Goal: Information Seeking & Learning: Learn about a topic

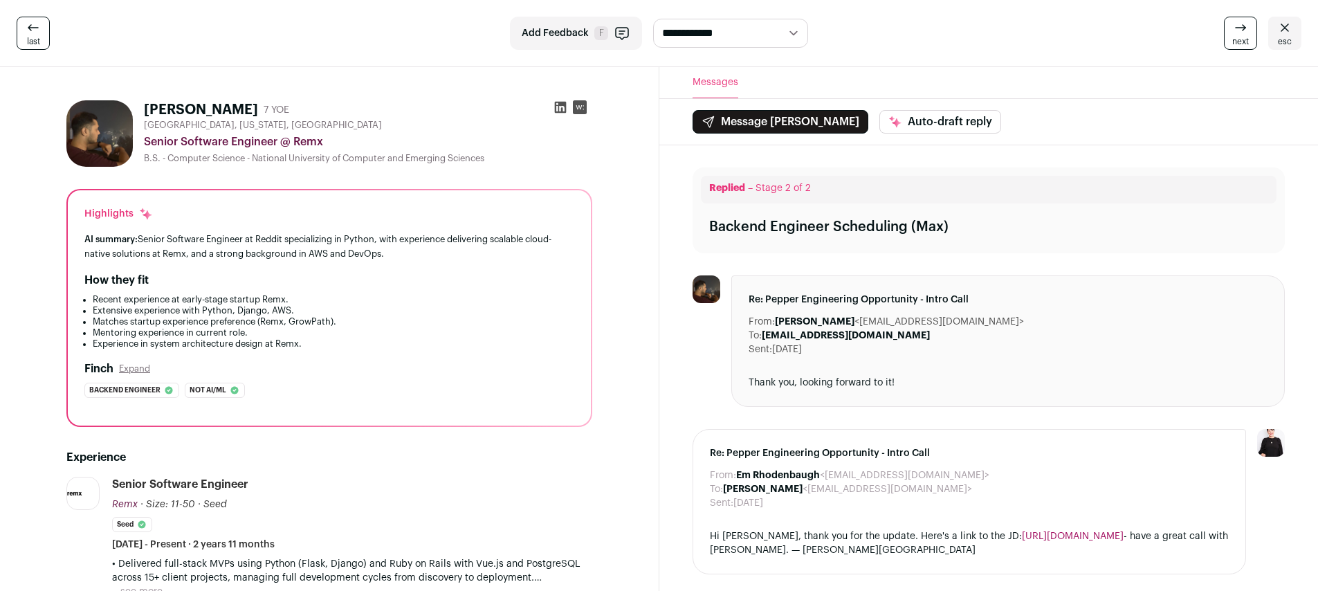
drag, startPoint x: 188, startPoint y: 106, endPoint x: 180, endPoint y: 104, distance: 8.4
click at [180, 104] on h1 "Toby A." at bounding box center [201, 109] width 114 height 19
copy h1 "A"
click at [186, 137] on div "Senior Software Engineer @ Remx" at bounding box center [368, 142] width 448 height 17
click at [206, 145] on div "Senior Software Engineer @ Remx" at bounding box center [368, 142] width 448 height 17
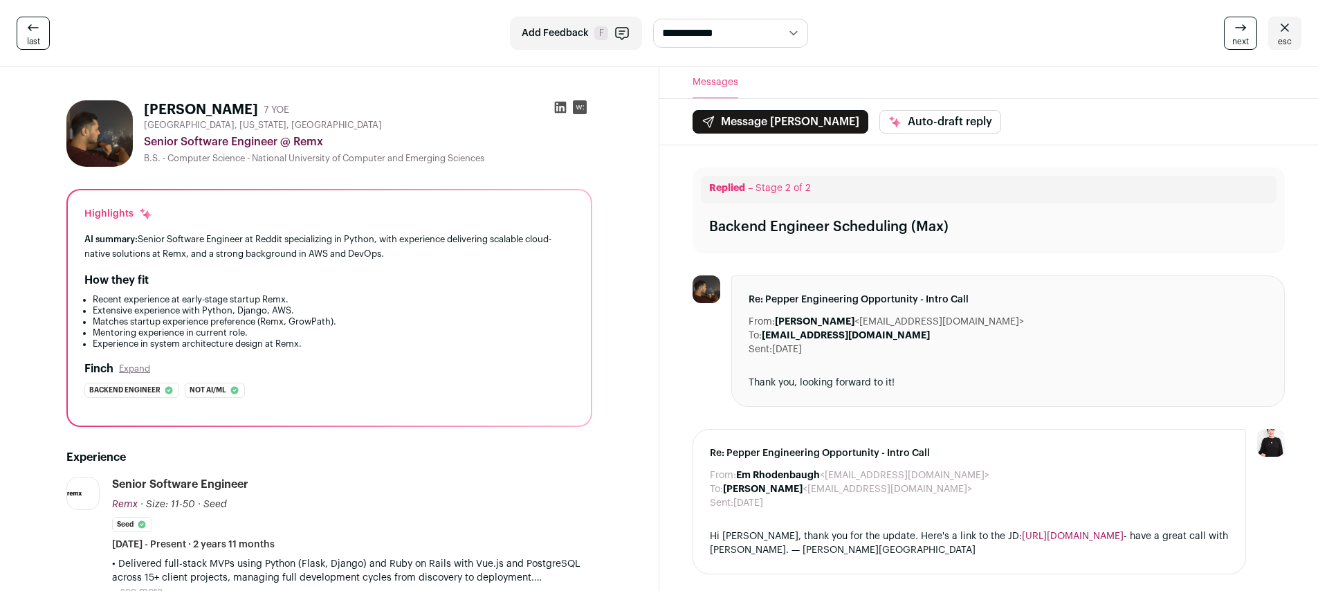
drag, startPoint x: 276, startPoint y: 138, endPoint x: 145, endPoint y: 142, distance: 130.8
click at [145, 142] on div "Senior Software Engineer @ Remx" at bounding box center [368, 142] width 448 height 17
copy div "Senior Software Engineer"
click at [306, 139] on div "Senior Software Engineer @ Remx" at bounding box center [368, 142] width 448 height 17
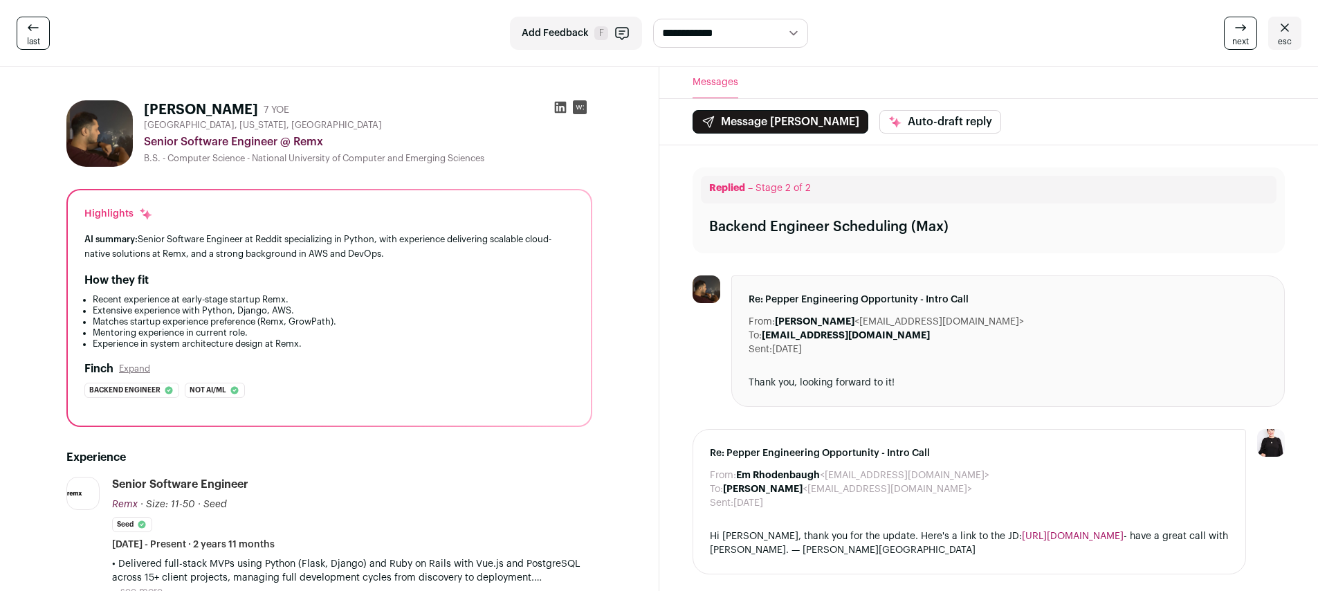
copy div "Remx"
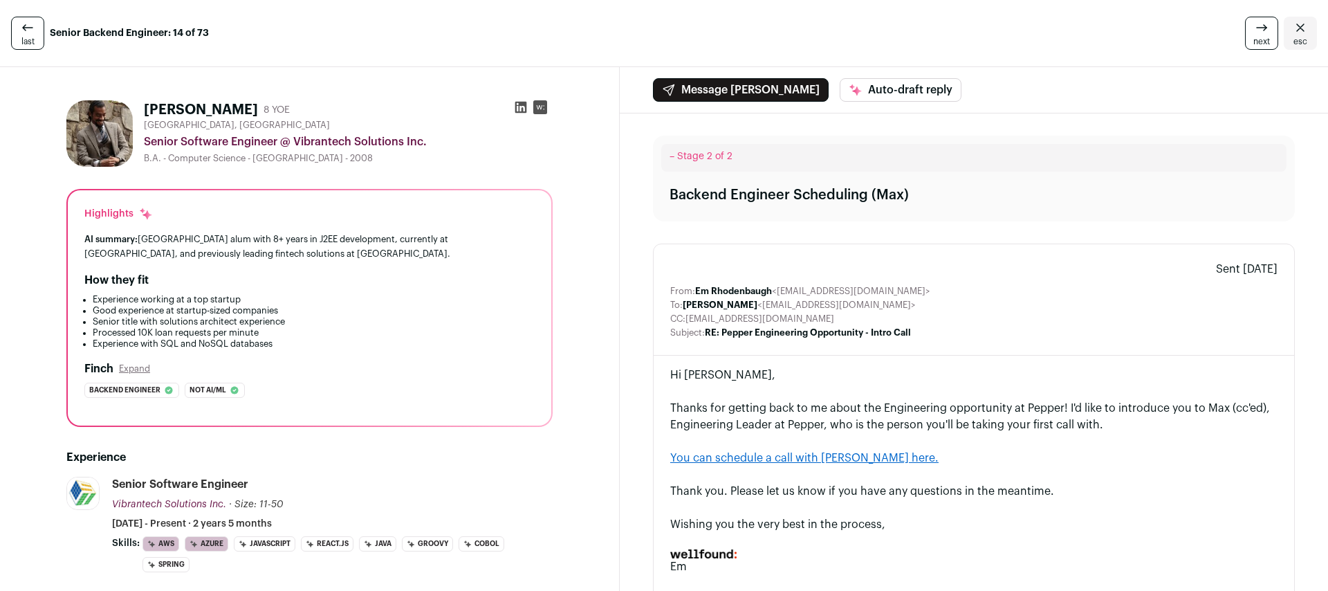
click at [294, 143] on div "Senior Software Engineer @ Vibrantech Solutions Inc." at bounding box center [348, 142] width 409 height 17
drag, startPoint x: 297, startPoint y: 143, endPoint x: 427, endPoint y: 140, distance: 130.1
click at [427, 140] on div "Senior Software Engineer @ Vibrantech Solutions Inc." at bounding box center [348, 142] width 409 height 17
copy div "Vibrantech Solutions Inc."
drag, startPoint x: 145, startPoint y: 142, endPoint x: 277, endPoint y: 142, distance: 132.1
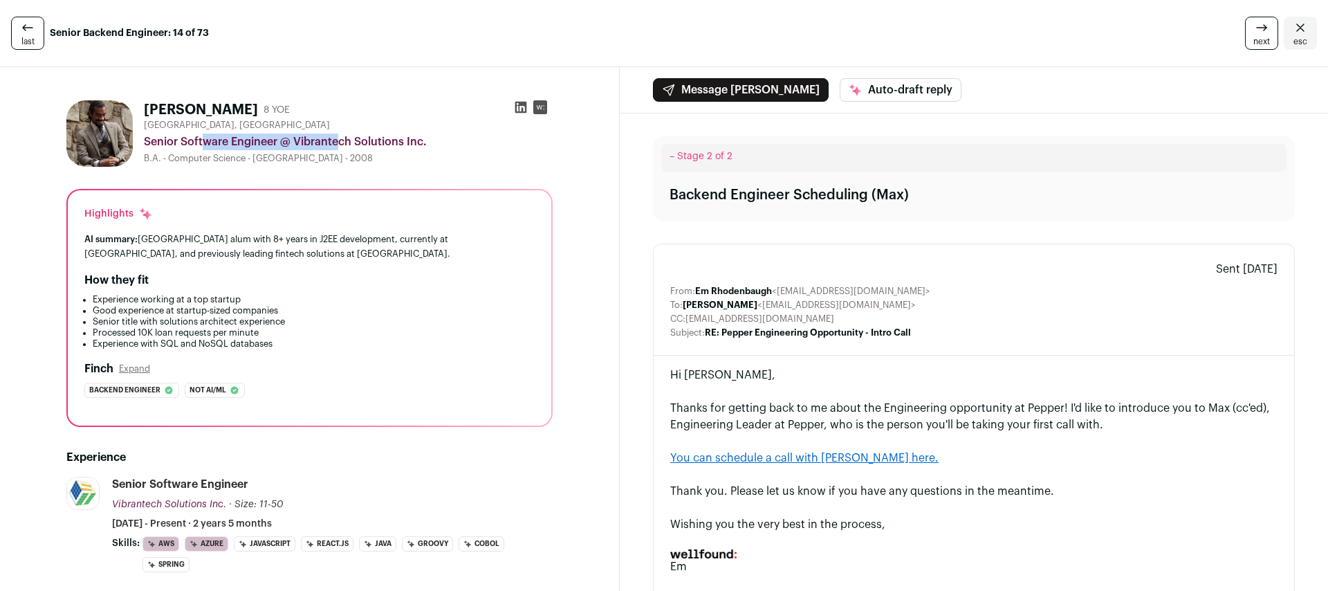
click at [277, 142] on div "Senior Software Engineer @ Vibrantech Solutions Inc." at bounding box center [348, 142] width 409 height 17
copy div "Senior Software Engineer"
drag, startPoint x: 305, startPoint y: 138, endPoint x: 456, endPoint y: 98, distance: 156.1
click at [430, 139] on div "Senior Software Engineer @ Vibrantech Solutions Inc." at bounding box center [348, 142] width 409 height 17
copy div "Vibrantech Solutions Inc."
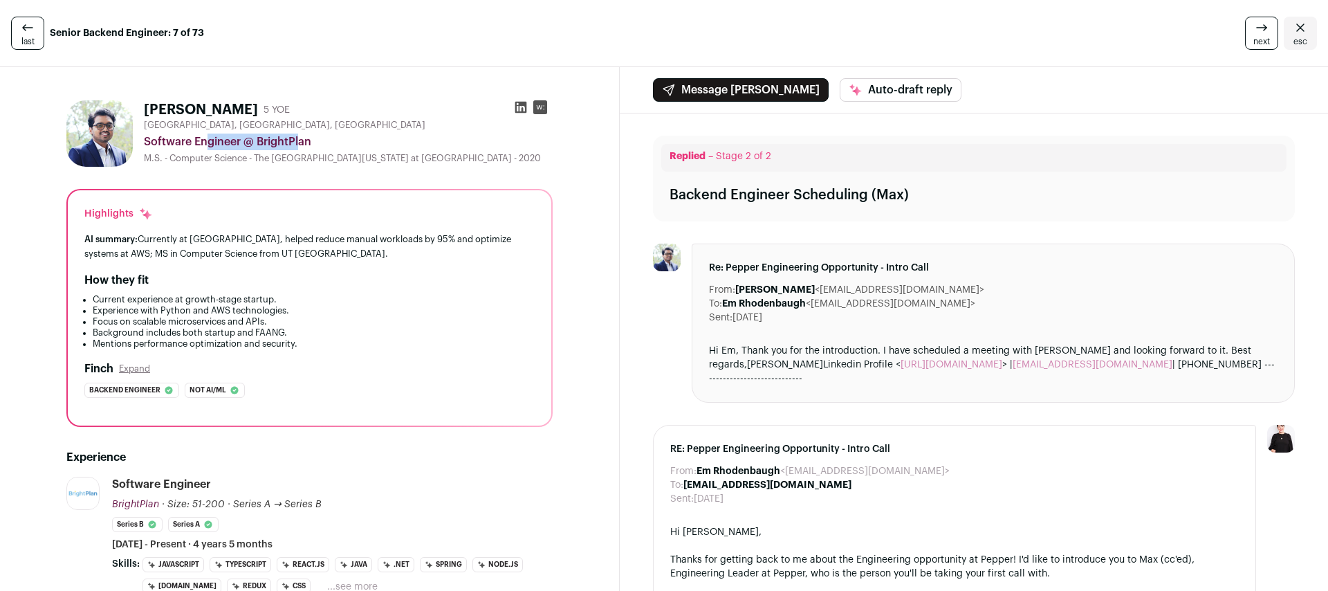
drag, startPoint x: 239, startPoint y: 141, endPoint x: 145, endPoint y: 140, distance: 94.8
click at [145, 140] on div "Software Engineer @ BrightPlan" at bounding box center [348, 142] width 409 height 17
copy div "Software Engineer"
click at [280, 145] on div "Software Engineer @ BrightPlan" at bounding box center [348, 142] width 409 height 17
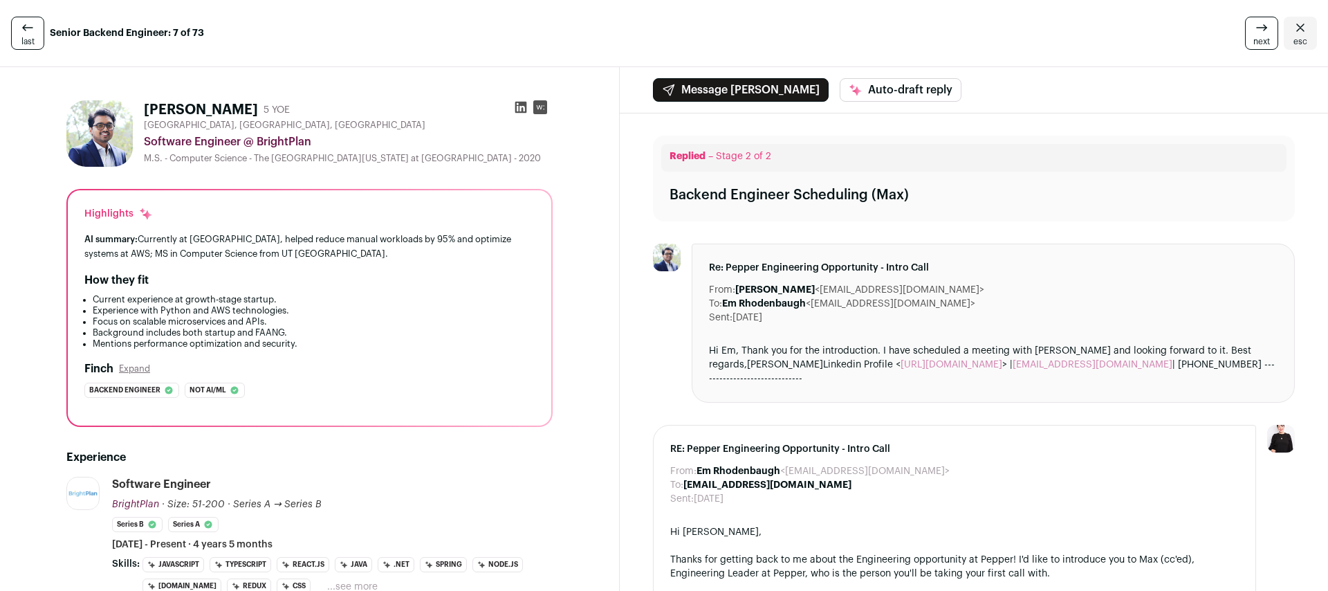
copy div "BrightPlan"
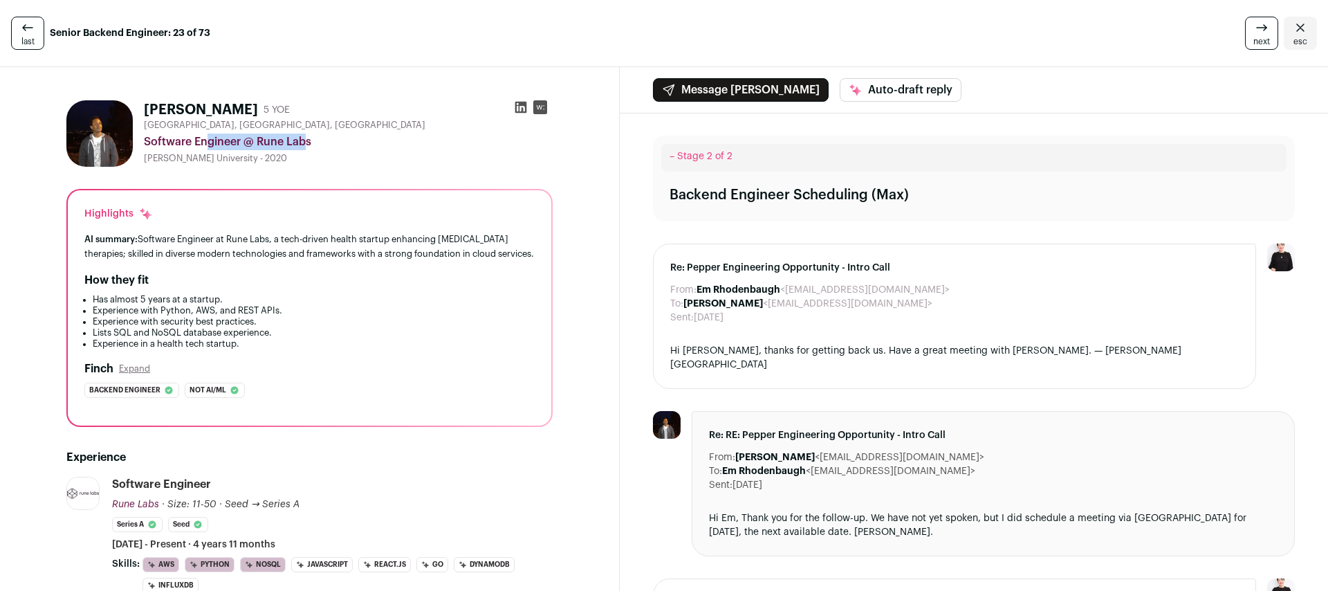
drag, startPoint x: 240, startPoint y: 138, endPoint x: 146, endPoint y: 138, distance: 94.1
click at [146, 138] on div "Software Engineer @ Rune Labs" at bounding box center [348, 142] width 409 height 17
copy div "Software Engineer"
drag, startPoint x: 257, startPoint y: 141, endPoint x: 316, endPoint y: 141, distance: 58.8
click at [316, 141] on div "Software Engineer @ Rune Labs" at bounding box center [348, 142] width 409 height 17
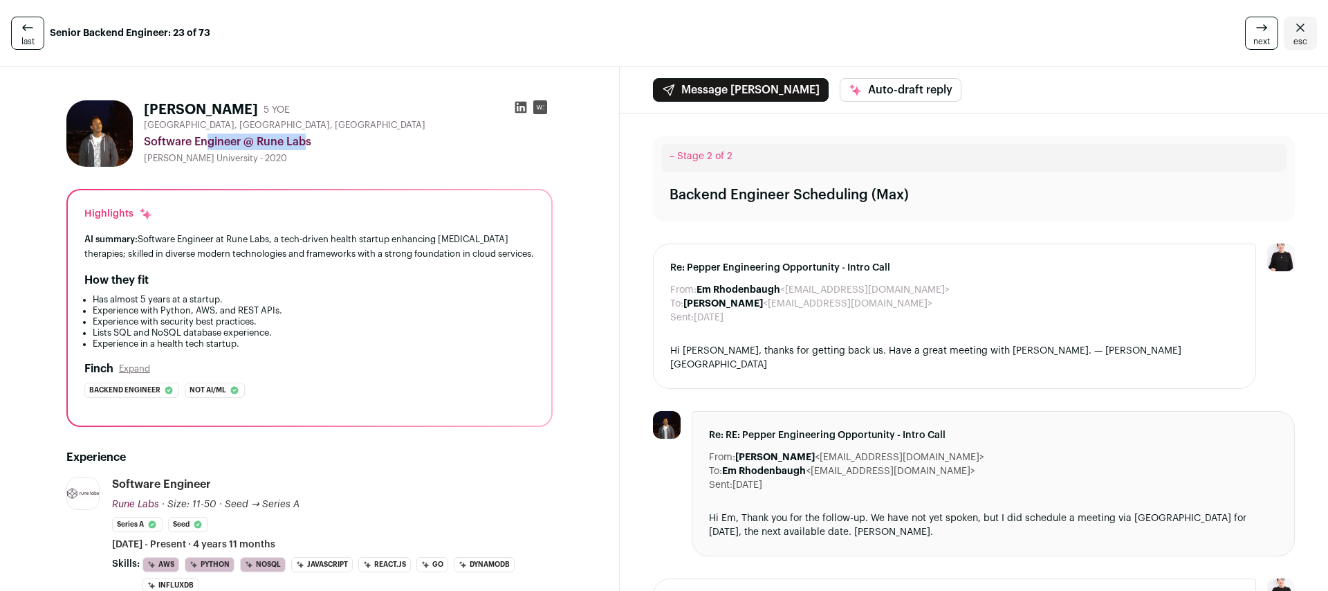
copy div "Rune Labs"
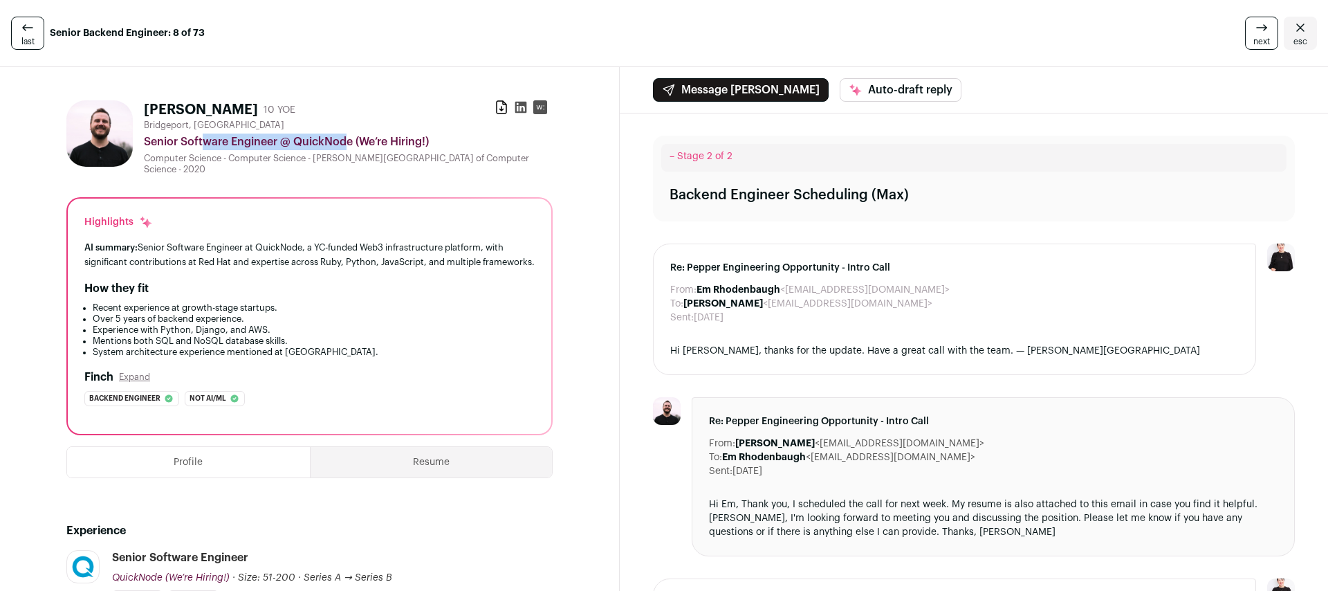
drag, startPoint x: 147, startPoint y: 140, endPoint x: 278, endPoint y: 143, distance: 131.5
click at [278, 145] on div "Senior Software Engineer @ QuickNode (We’re Hiring!)" at bounding box center [348, 142] width 409 height 17
copy div "Senior Software Engineer"
click at [317, 141] on div "Senior Software Engineer @ QuickNode (We’re Hiring!)" at bounding box center [348, 142] width 409 height 17
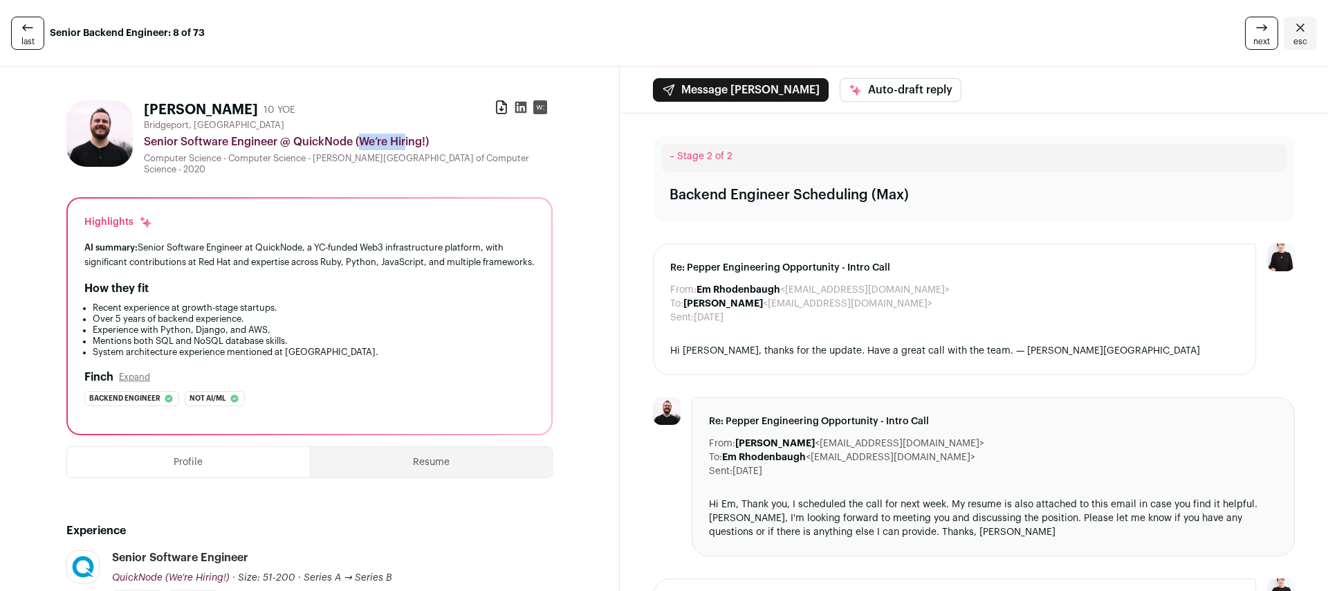
copy div "QuickNode"
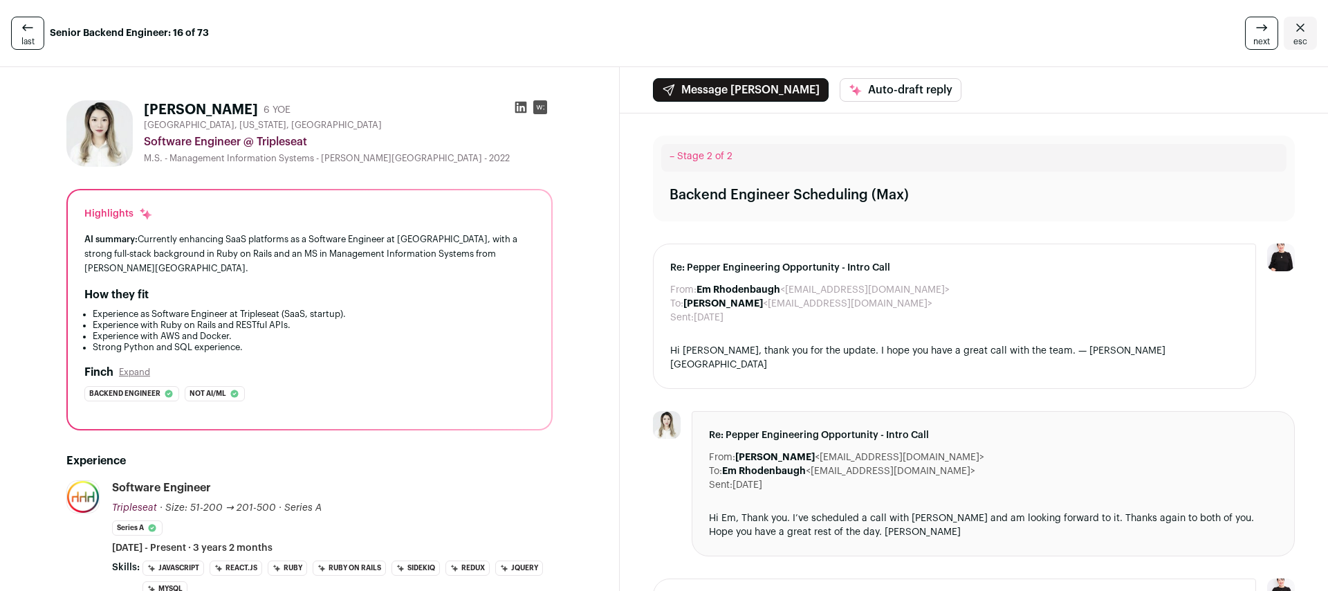
click at [230, 146] on div "Software Engineer @ Tripleseat" at bounding box center [348, 142] width 409 height 17
drag, startPoint x: 241, startPoint y: 145, endPoint x: 141, endPoint y: 135, distance: 100.8
click at [141, 135] on div "[PERSON_NAME] 6 YOE [GEOGRAPHIC_DATA], [US_STATE], [GEOGRAPHIC_DATA] Software E…" at bounding box center [309, 133] width 486 height 66
copy div "Software Engineer"
click at [288, 142] on div "Software Engineer @ Tripleseat" at bounding box center [348, 142] width 409 height 17
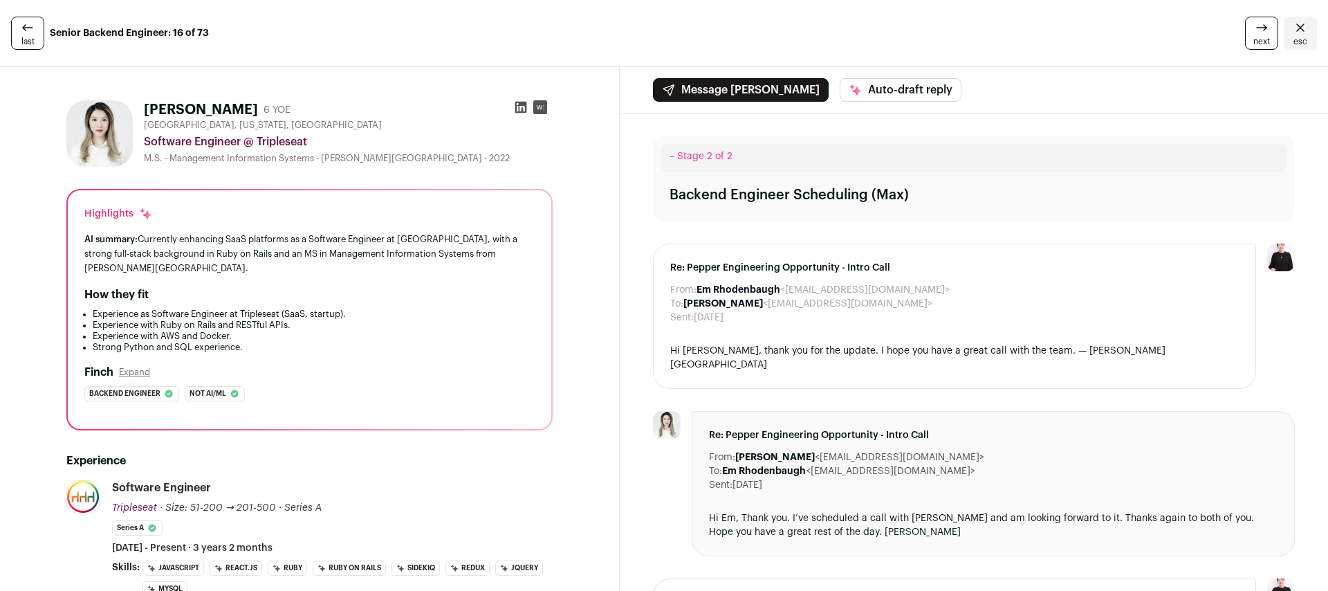
click at [288, 142] on div "Software Engineer @ Tripleseat" at bounding box center [348, 142] width 409 height 17
copy div "Tripleseat"
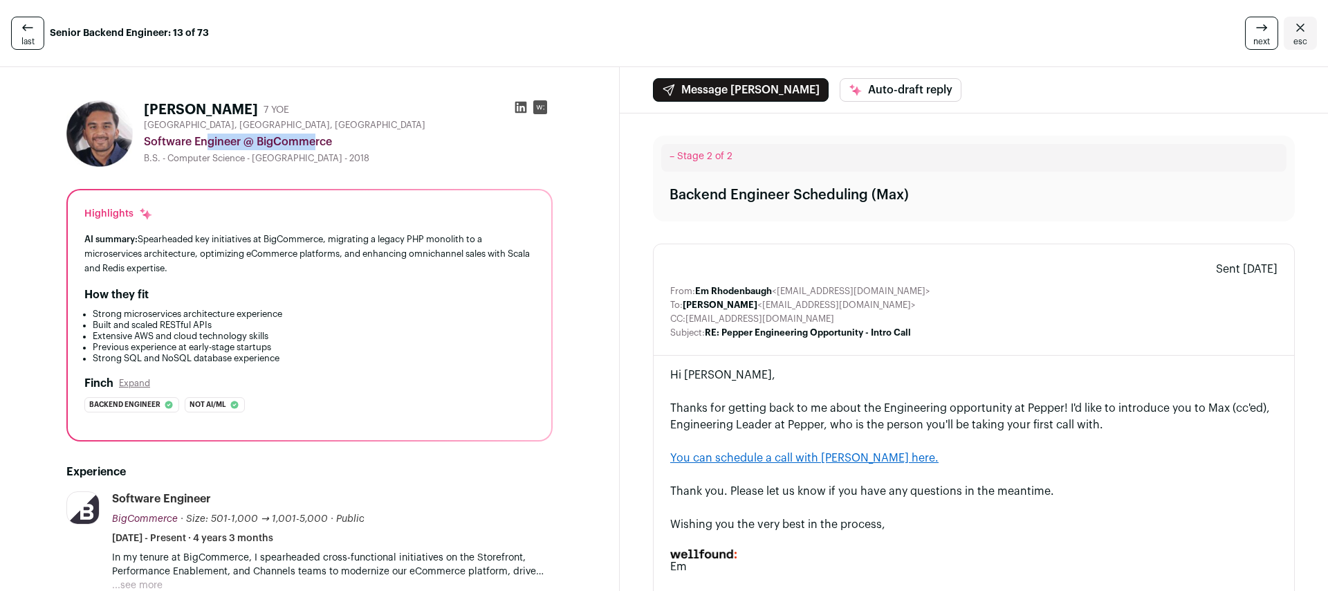
drag, startPoint x: 241, startPoint y: 142, endPoint x: 140, endPoint y: 143, distance: 101.0
click at [140, 143] on div "Zehan Sunesara 7 YOE Houston, TX, USA Software Engineer @ BigCommerce B.S. - Co…" at bounding box center [309, 133] width 486 height 66
copy div "Software Engineer"
click at [297, 134] on div "Software Engineer @ BigCommerce" at bounding box center [348, 142] width 409 height 17
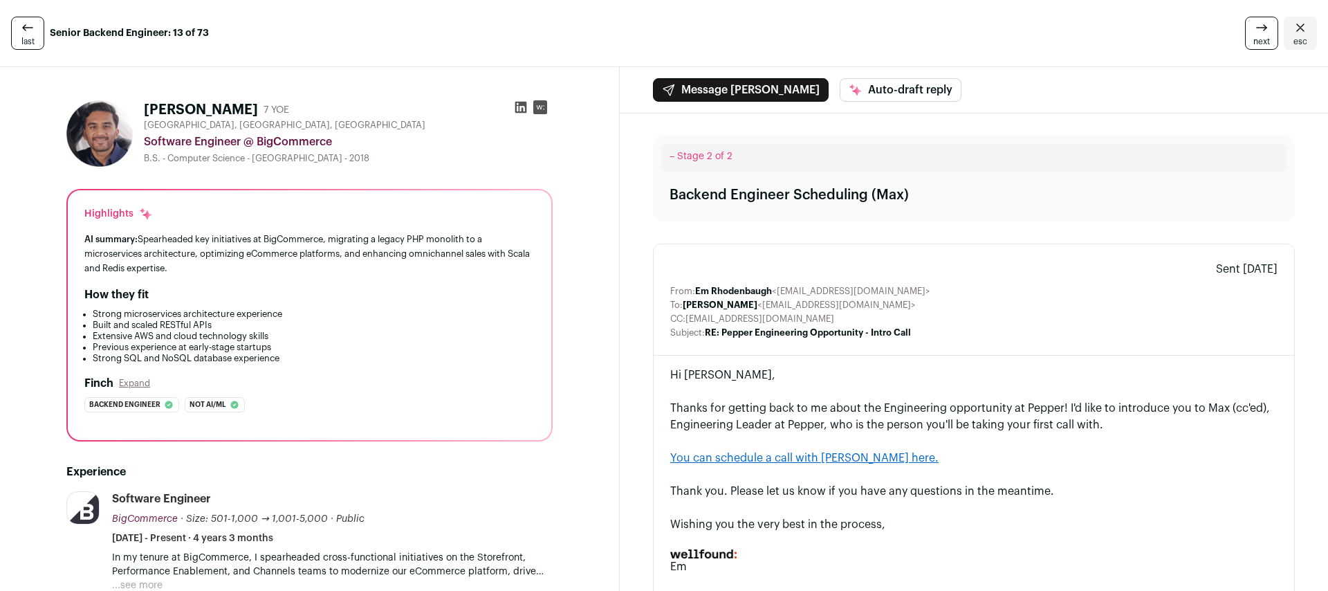
copy div "BigCommerce"
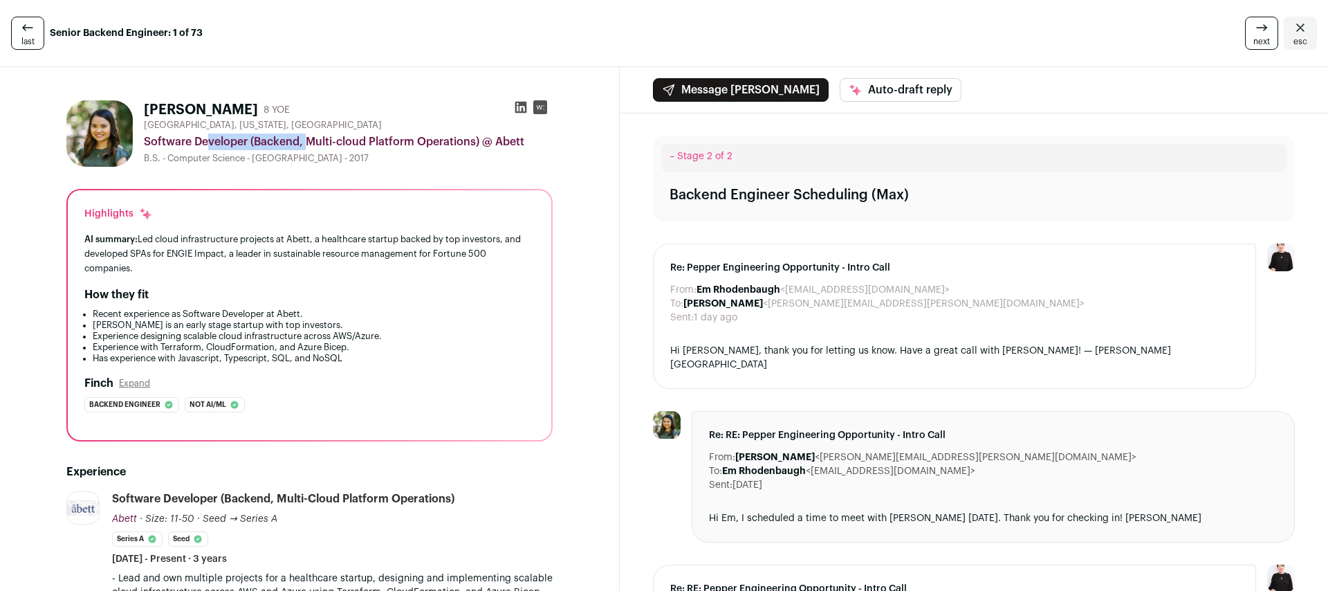
drag, startPoint x: 248, startPoint y: 142, endPoint x: 143, endPoint y: 140, distance: 104.5
click at [144, 140] on div "Software Developer (Backend, Multi-cloud Platform Operations) @ Abett" at bounding box center [348, 142] width 409 height 17
copy div "Software Developer"
click at [505, 143] on div "Software Developer (Backend, Multi-cloud Platform Operations) @ Abett" at bounding box center [348, 142] width 409 height 17
click at [505, 142] on div "Software Developer (Backend, Multi-cloud Platform Operations) @ Abett" at bounding box center [348, 142] width 409 height 17
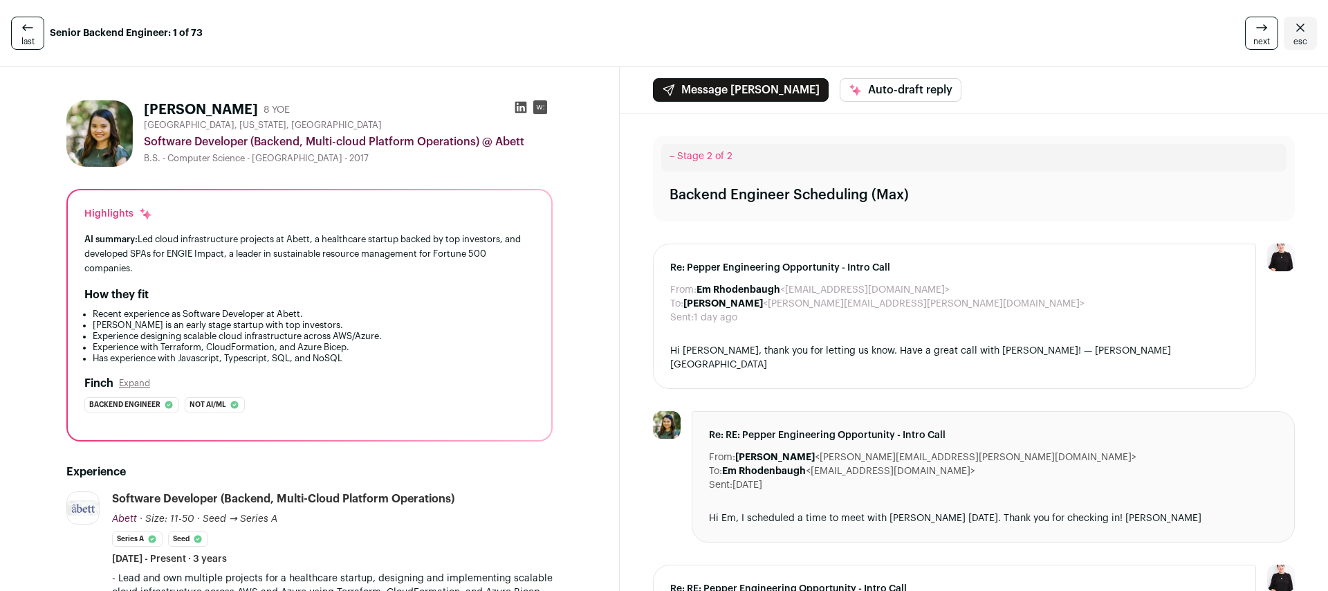
copy div "Abett"
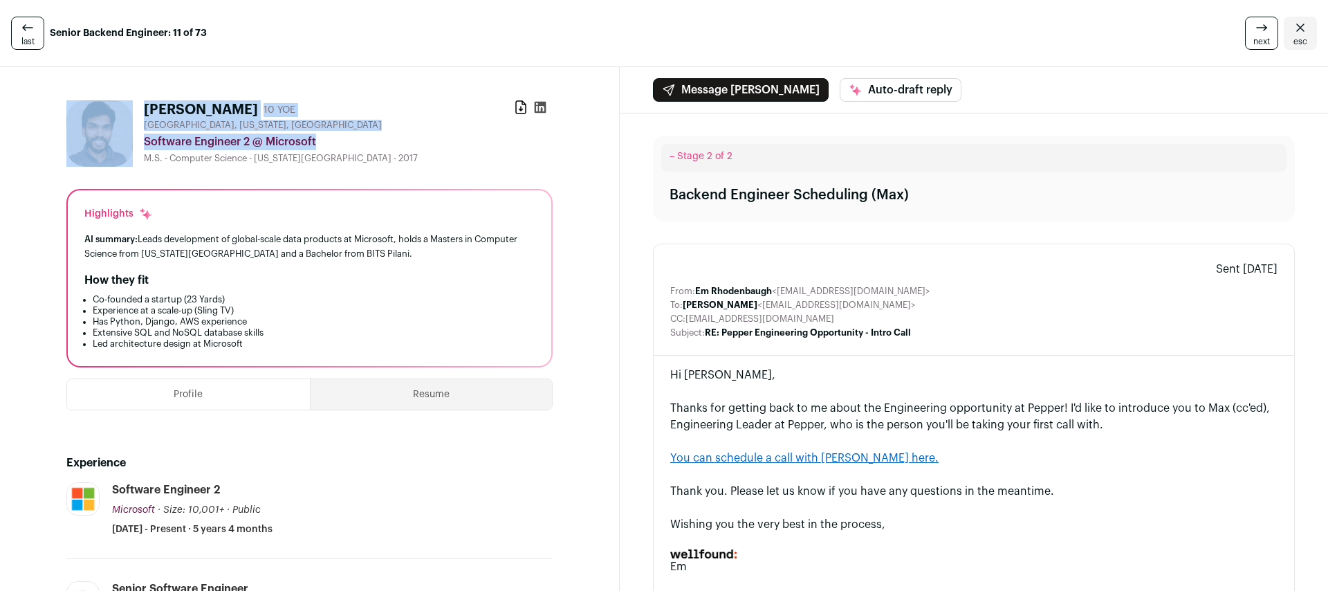
drag, startPoint x: 252, startPoint y: 140, endPoint x: 135, endPoint y: 143, distance: 116.9
click at [135, 143] on div "Akhil Gudavalli 10 YOE Download resume Bellevue, Washington, United States Soft…" at bounding box center [309, 133] width 486 height 66
drag, startPoint x: 163, startPoint y: 140, endPoint x: 191, endPoint y: 140, distance: 28.4
click at [163, 140] on div "Software Engineer 2 @ Microsoft" at bounding box center [348, 142] width 409 height 17
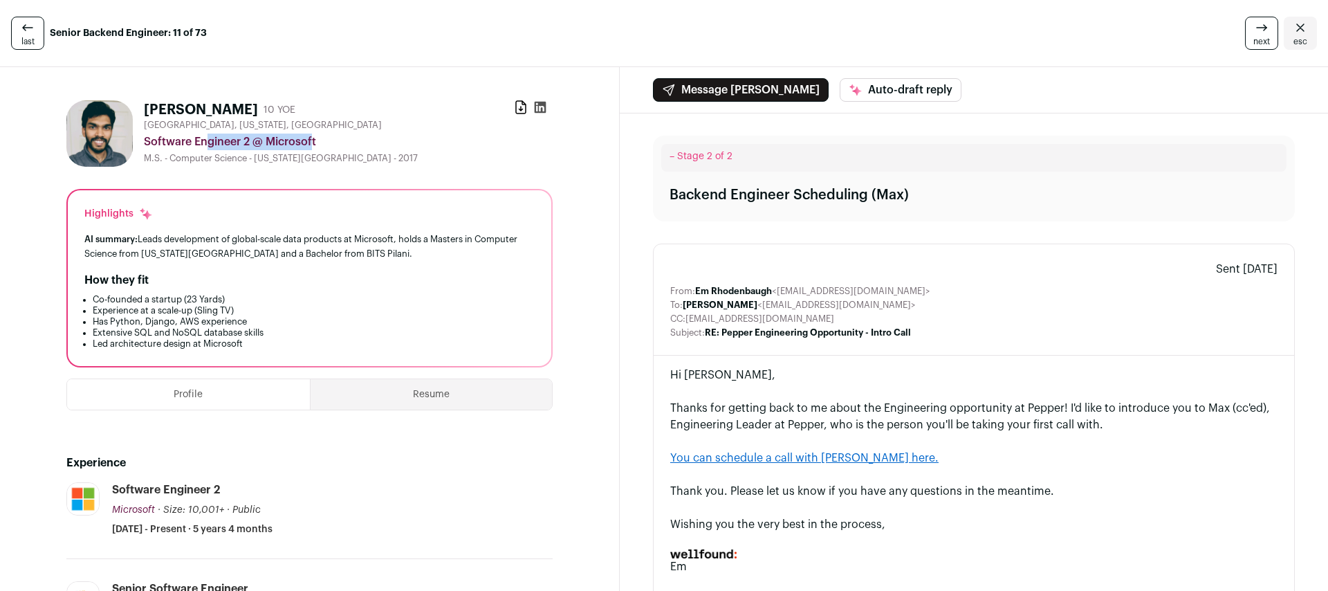
drag, startPoint x: 248, startPoint y: 140, endPoint x: 143, endPoint y: 141, distance: 104.5
click at [144, 141] on div "Software Engineer 2 @ Microsoft" at bounding box center [348, 142] width 409 height 17
copy div "Software Engineer 2"
click at [279, 143] on div "Software Engineer 2 @ Microsoft" at bounding box center [348, 142] width 409 height 17
drag, startPoint x: 279, startPoint y: 143, endPoint x: 373, endPoint y: 68, distance: 120.2
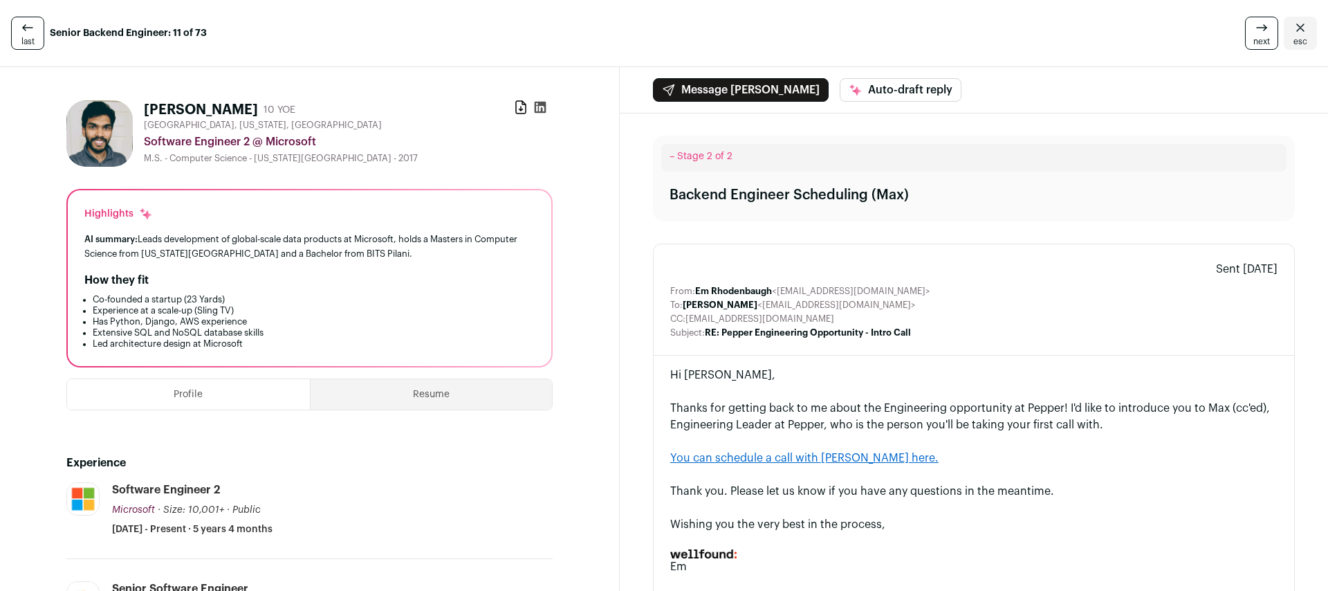
click at [280, 143] on div "Software Engineer 2 @ Microsoft" at bounding box center [348, 142] width 409 height 17
copy div "Microsoft"
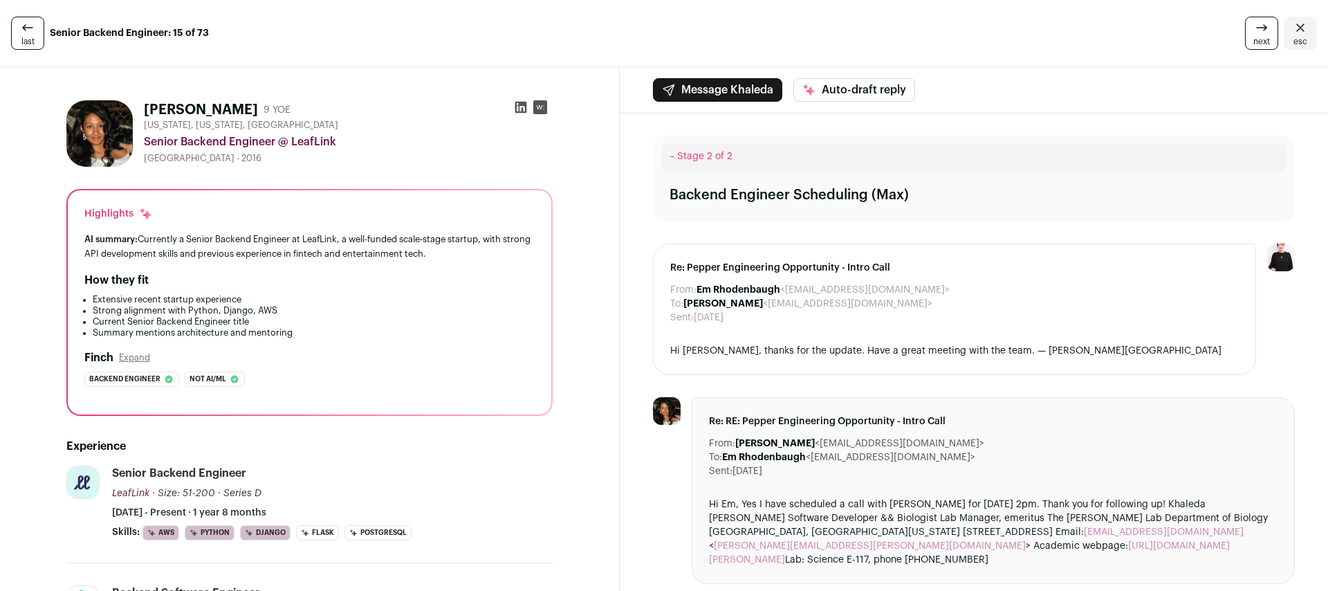
click at [174, 102] on h1 "[PERSON_NAME]" at bounding box center [201, 109] width 114 height 19
copy h1 "Khaleda"
click at [220, 106] on h1 "Khaleda Khan" at bounding box center [201, 109] width 114 height 19
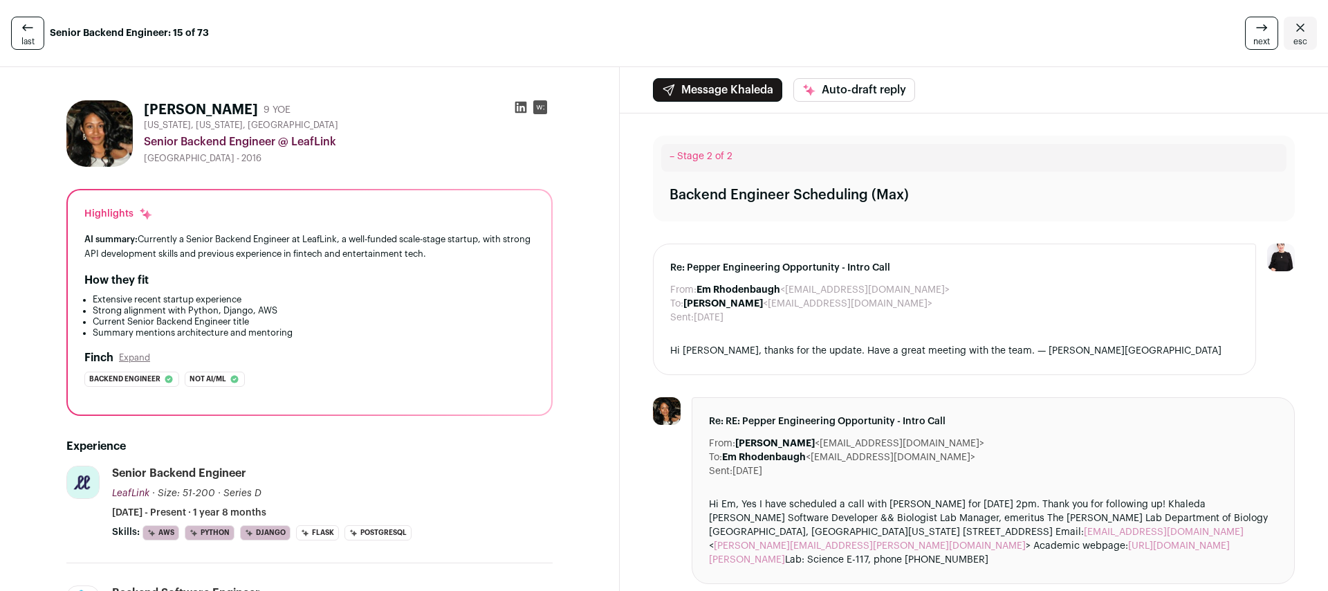
copy h1 "Khan"
click at [275, 140] on div "Senior Backend Engineer @ LeafLink" at bounding box center [348, 142] width 409 height 17
click at [264, 142] on div "Senior Backend Engineer @ LeafLink" at bounding box center [348, 142] width 409 height 17
drag, startPoint x: 276, startPoint y: 141, endPoint x: 145, endPoint y: 145, distance: 131.5
click at [145, 145] on div "Senior Backend Engineer @ LeafLink" at bounding box center [348, 142] width 409 height 17
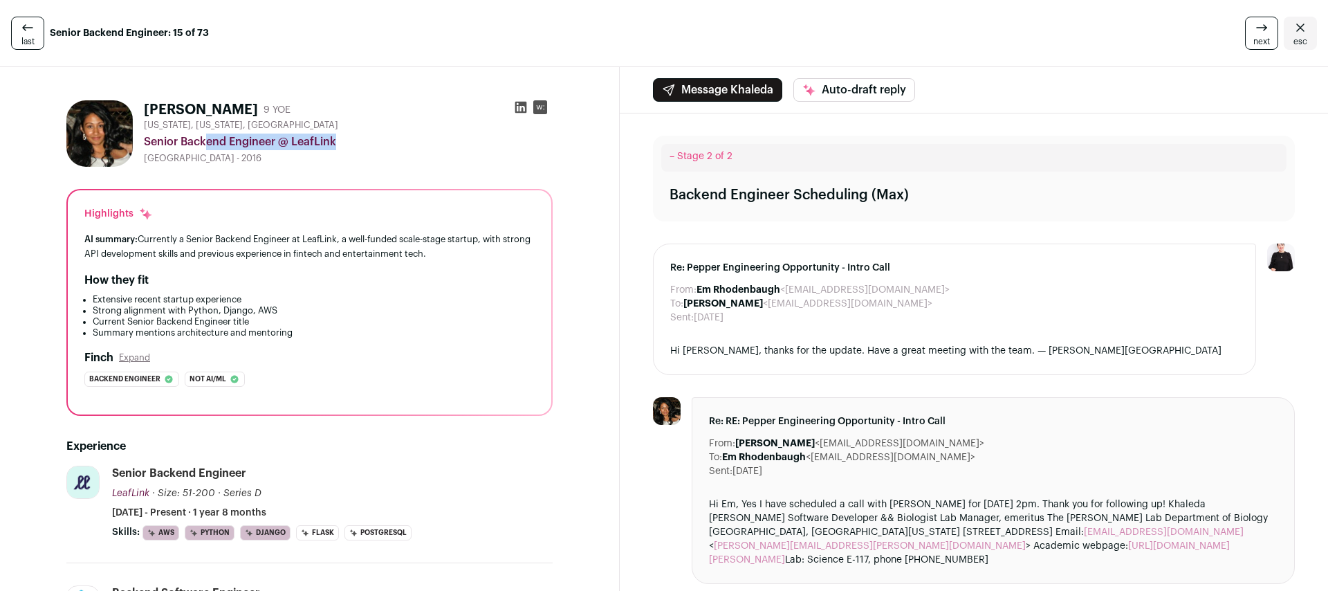
copy div "Senior Backend Engineer"
click at [309, 145] on div "Senior Backend Engineer @ LeafLink" at bounding box center [348, 142] width 409 height 17
copy div "LeafLink"
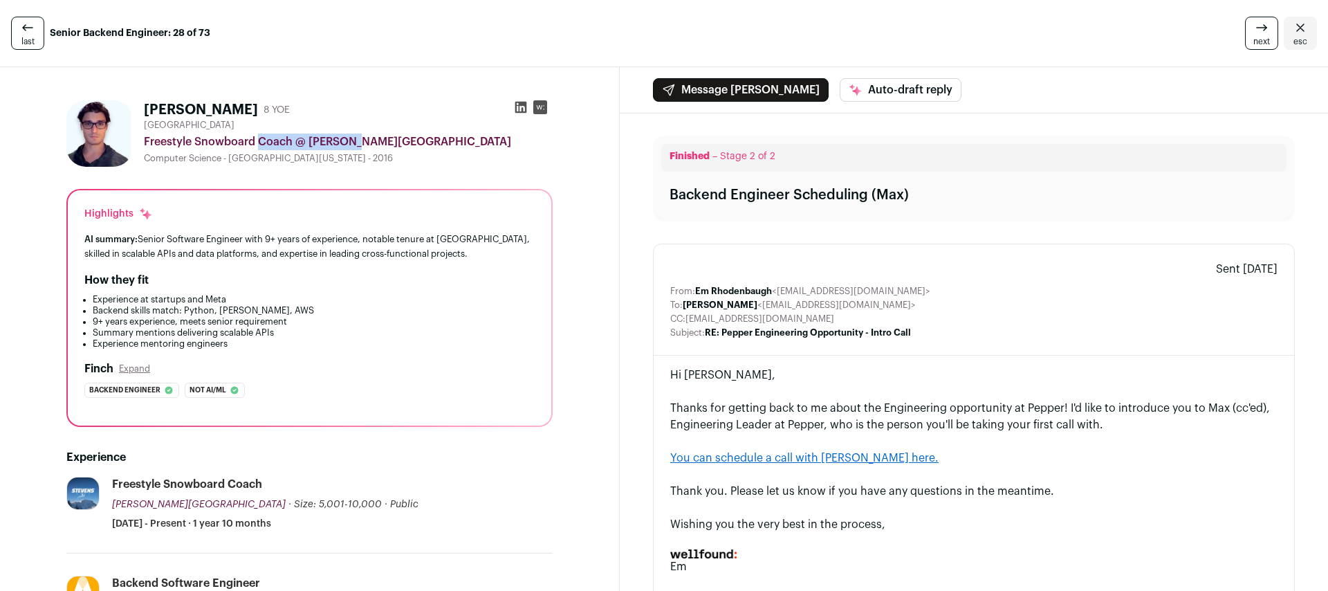
drag, startPoint x: 290, startPoint y: 142, endPoint x: 190, endPoint y: 136, distance: 99.8
click at [190, 136] on div "Freestyle Snowboard Coach @ [PERSON_NAME][GEOGRAPHIC_DATA]" at bounding box center [348, 142] width 409 height 17
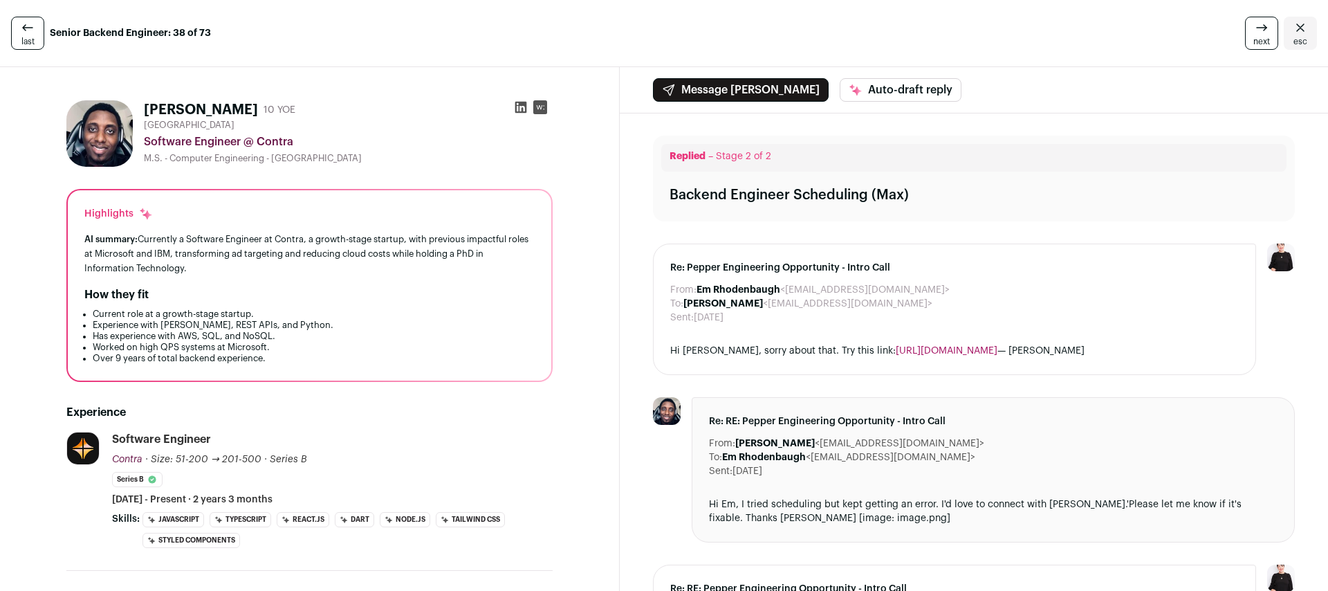
click at [167, 105] on h1 "[PERSON_NAME]" at bounding box center [201, 109] width 114 height 19
copy h1 "[PERSON_NAME]"
click at [218, 102] on h1 "Jules Mohammed" at bounding box center [201, 109] width 114 height 19
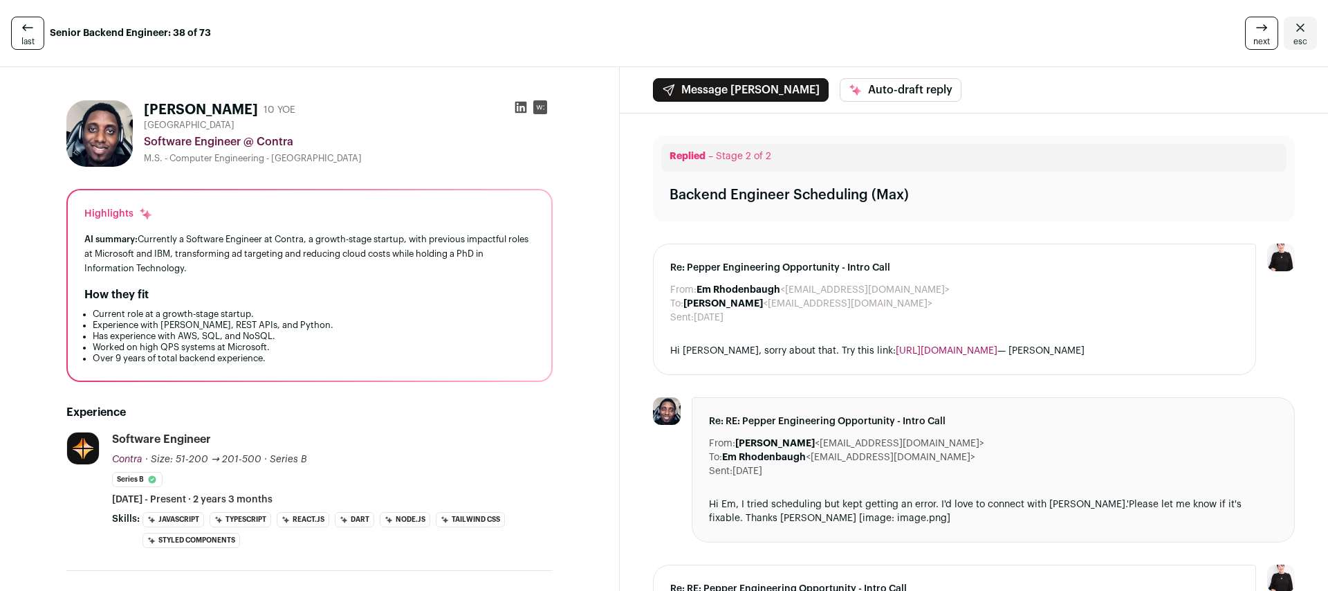
copy h1 "Mohammed"
drag, startPoint x: 241, startPoint y: 140, endPoint x: 145, endPoint y: 139, distance: 96.9
click at [145, 139] on div "Software Engineer @ Contra" at bounding box center [348, 142] width 409 height 17
copy div "Software Engineer"
click at [270, 138] on div "Software Engineer @ Contra" at bounding box center [348, 142] width 409 height 17
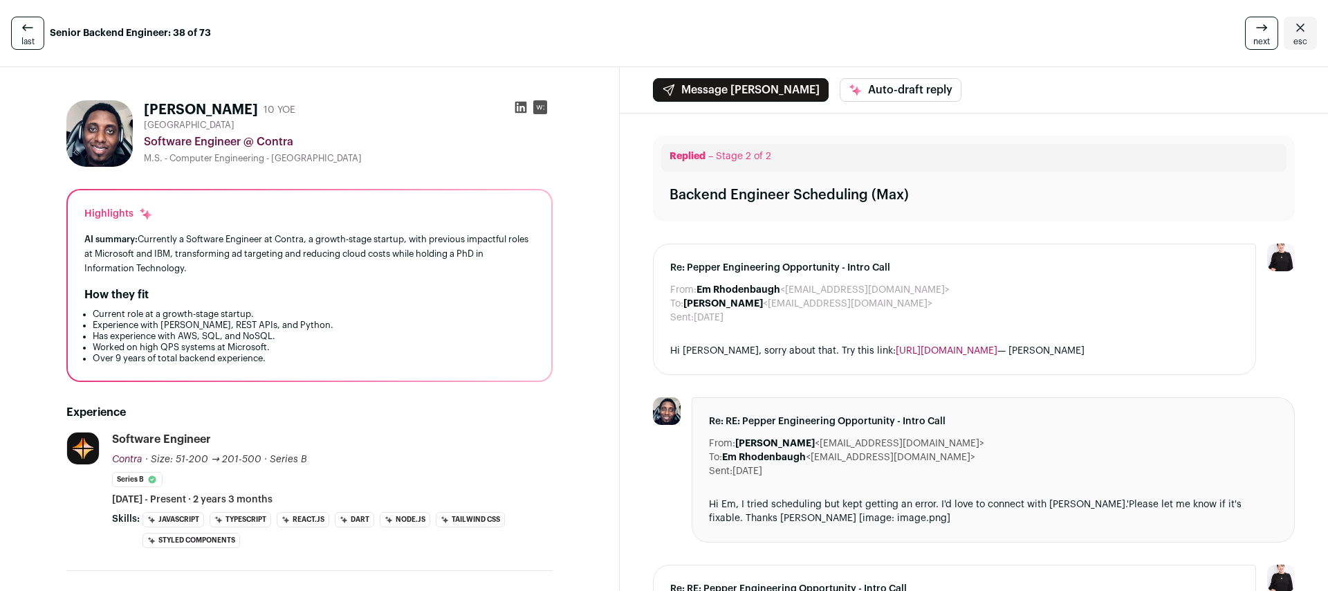
click at [270, 138] on div "Software Engineer @ Contra" at bounding box center [348, 142] width 409 height 17
copy div "Contra"
